Goal: Check status: Check status

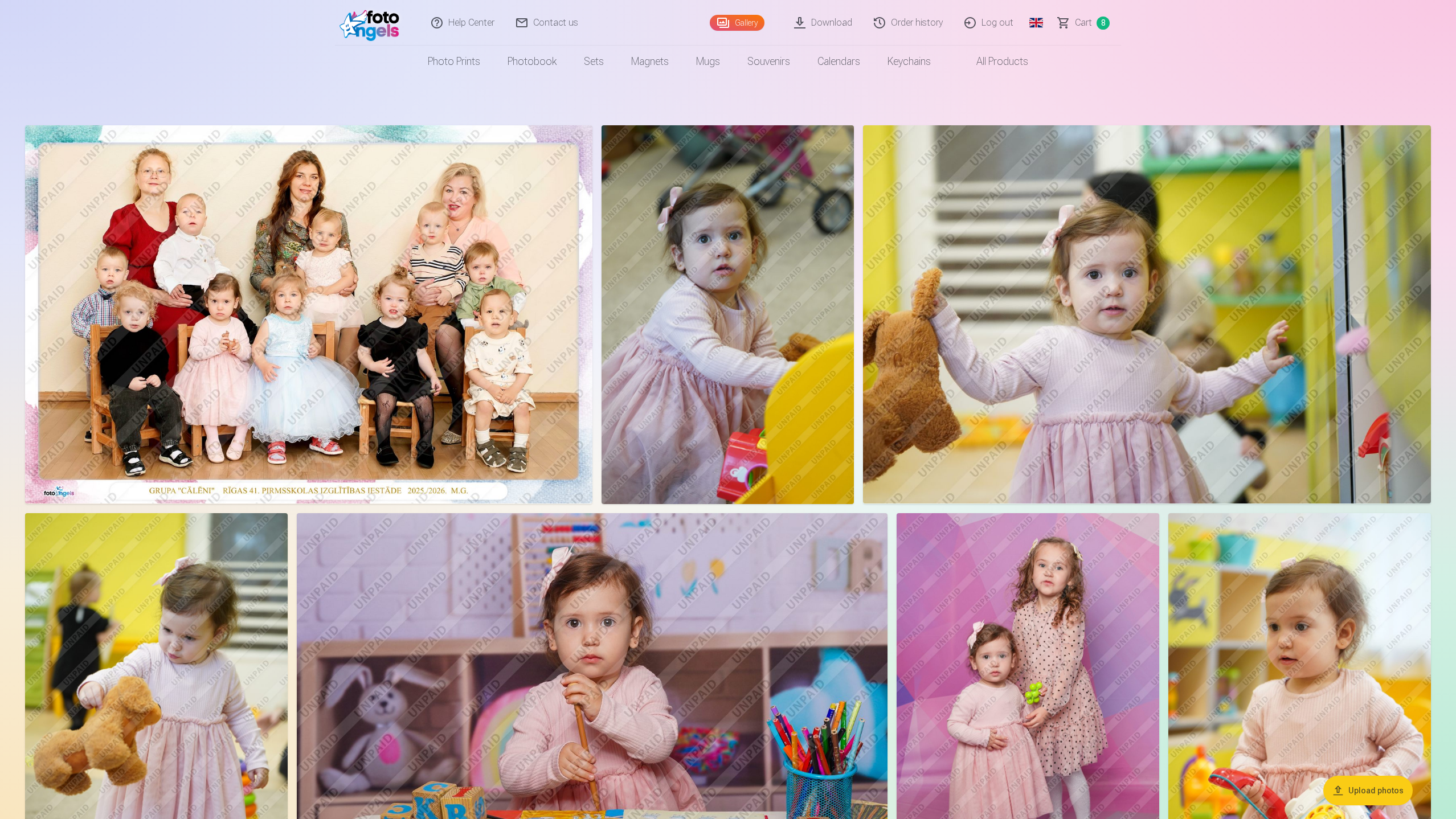
click at [923, 26] on link "Order history" at bounding box center [908, 23] width 90 height 46
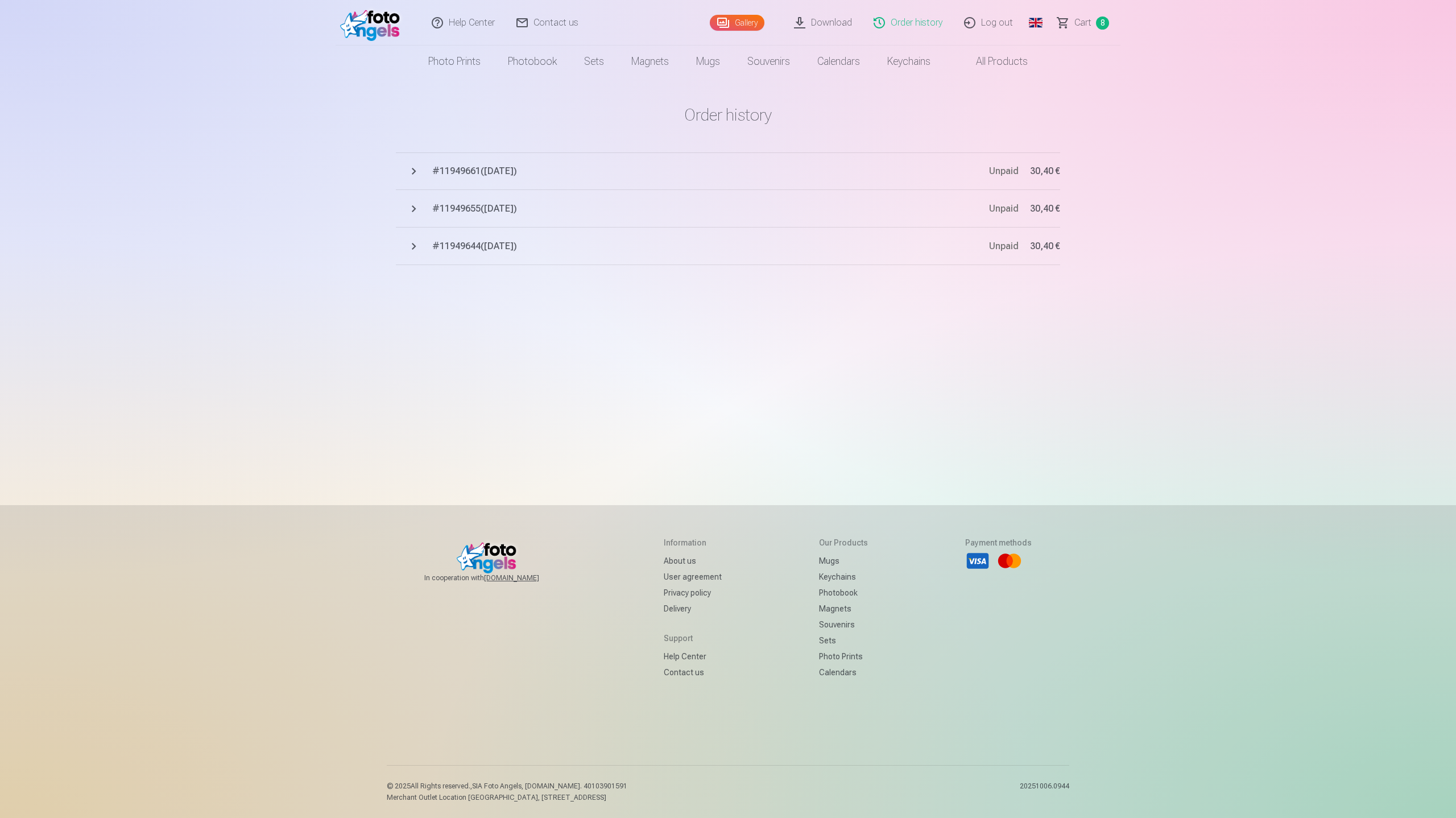
click at [460, 169] on span "# 11949661 ( 7.10.2025 )" at bounding box center [710, 171] width 557 height 13
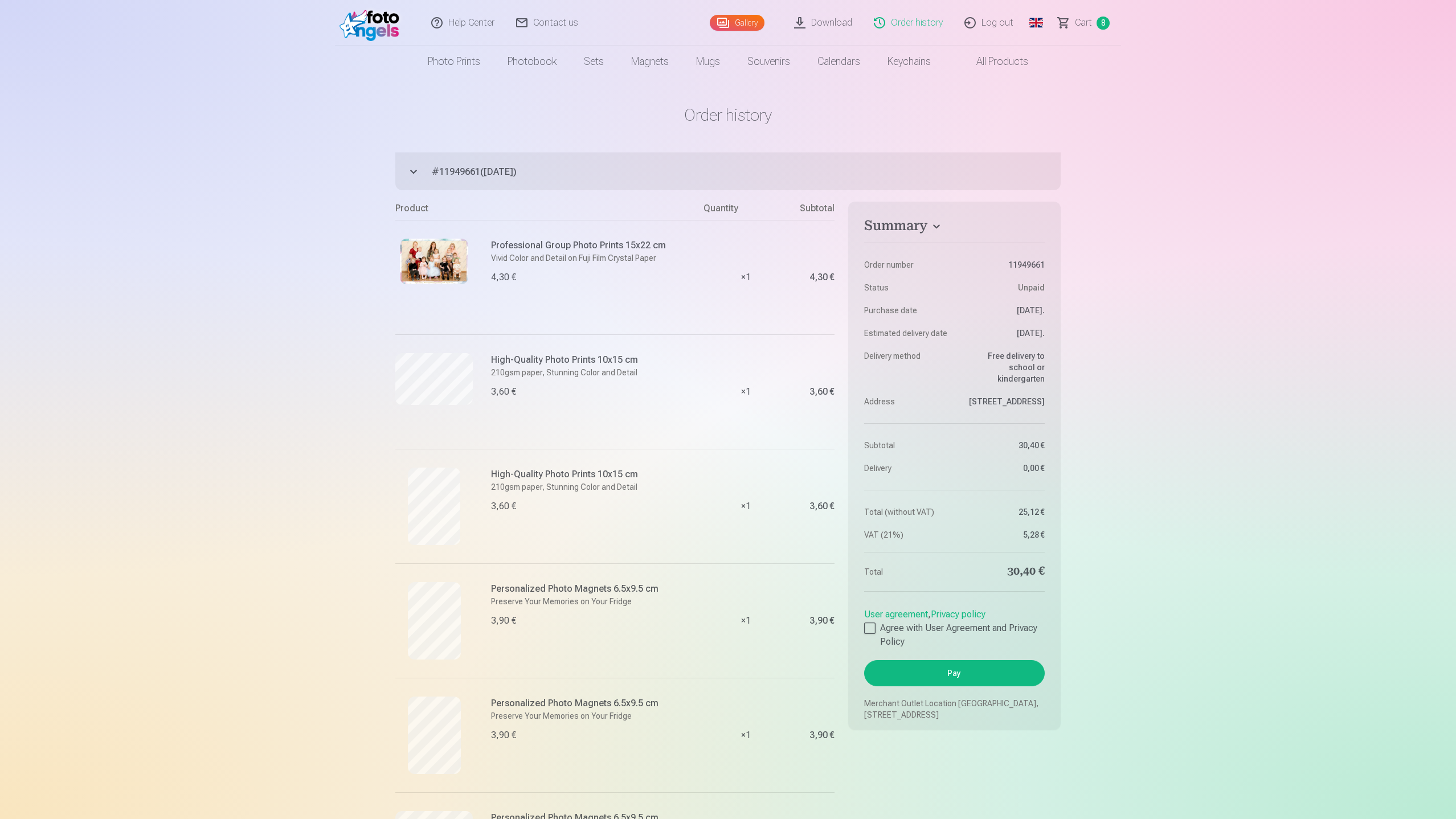
click at [916, 23] on link "Order history" at bounding box center [908, 23] width 90 height 46
click at [410, 170] on button "# 11949661 ( 7.10.2025 ) Unpaid 30,40 €" at bounding box center [728, 171] width 665 height 38
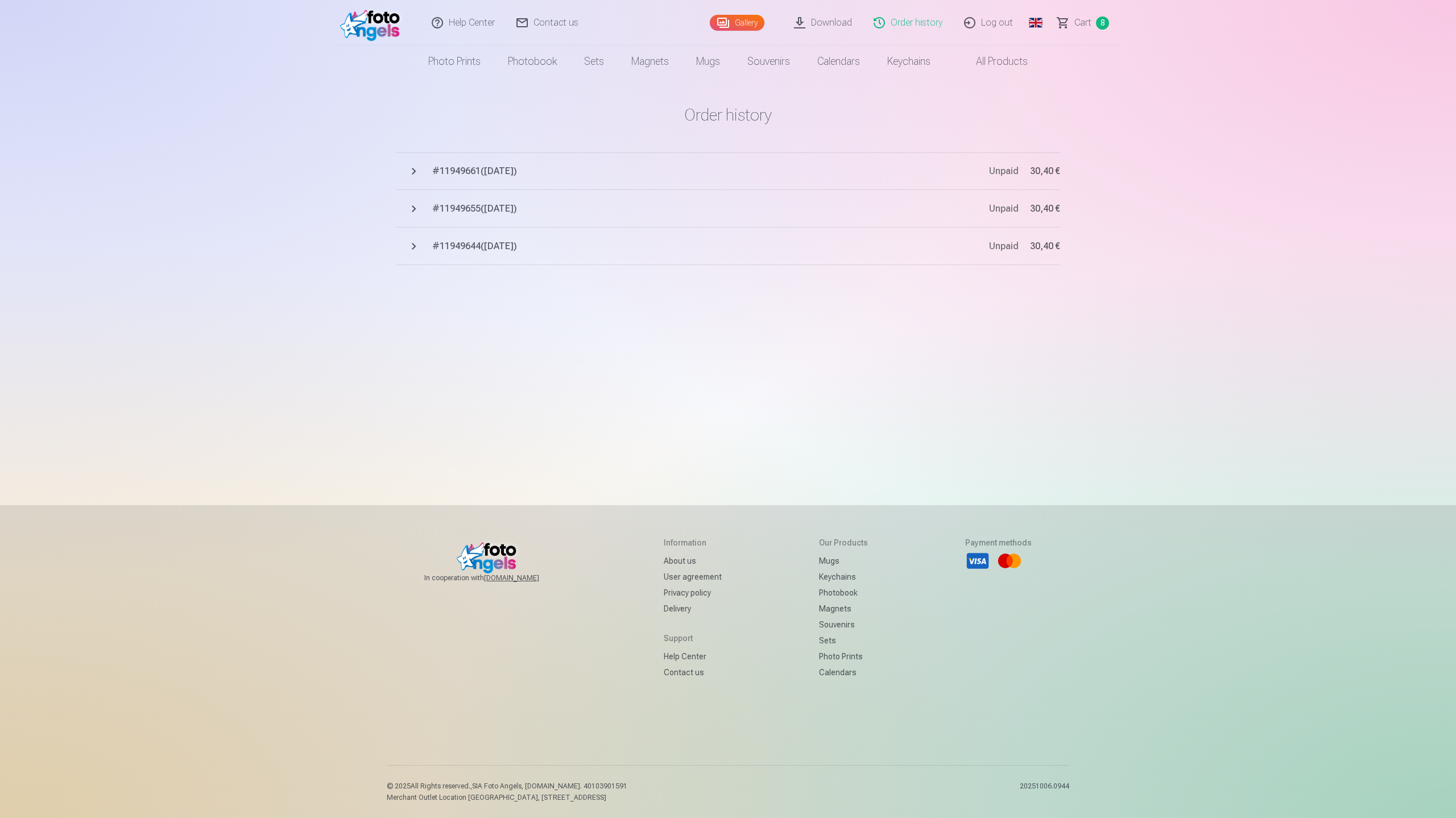
click at [199, 742] on footer "In cooperation with izzipix.com Information About us User agreement Privacy pol…" at bounding box center [728, 661] width 1456 height 313
